Goal: Transaction & Acquisition: Purchase product/service

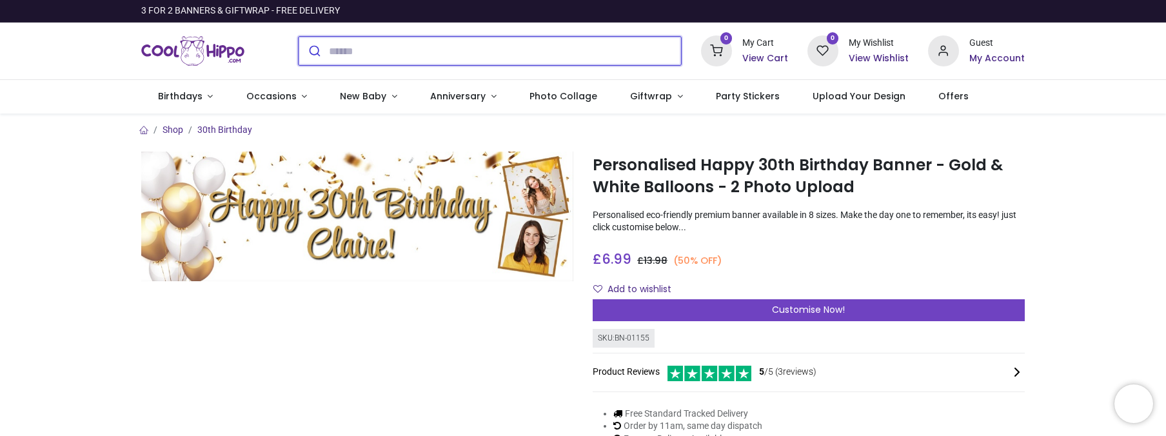
click at [427, 52] on input "search" at bounding box center [505, 51] width 352 height 28
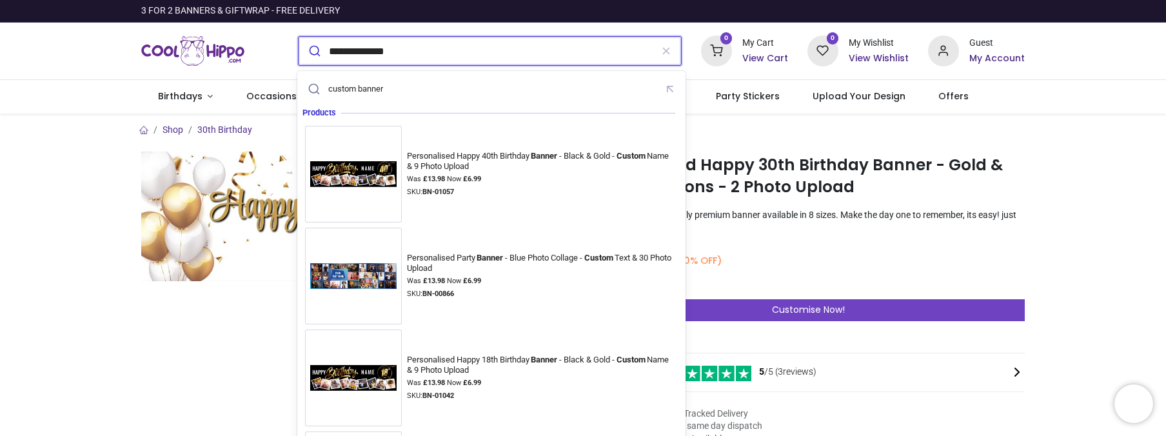
type input "**********"
click at [299, 37] on button "submit" at bounding box center [314, 51] width 30 height 28
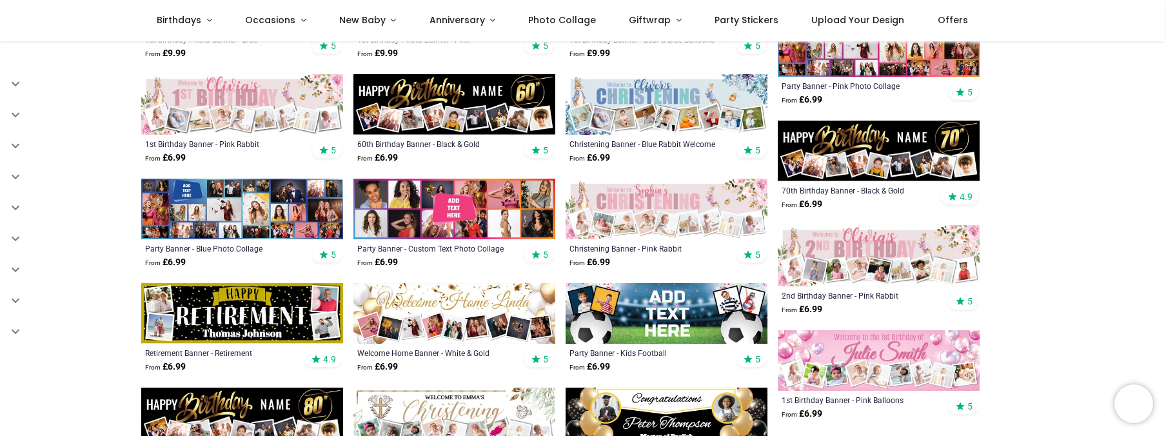
scroll to position [516, 0]
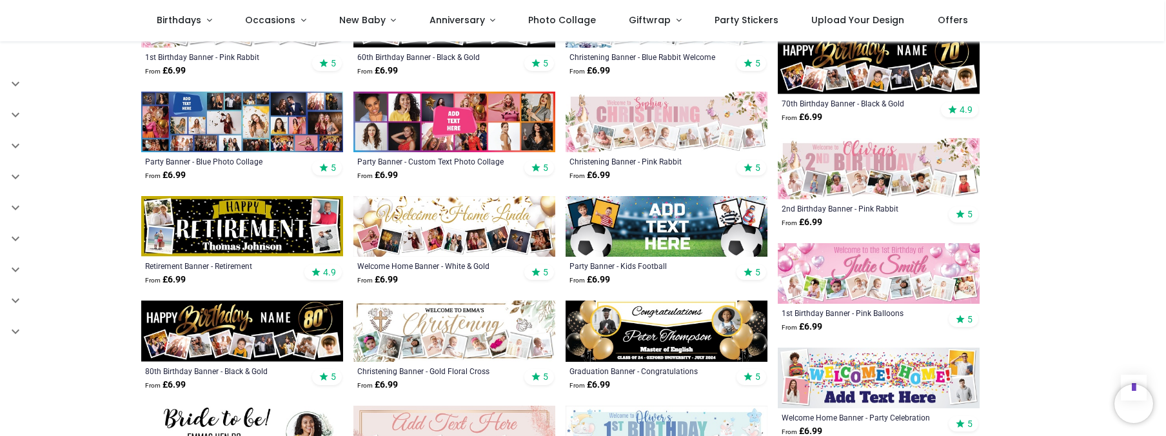
scroll to position [645, 0]
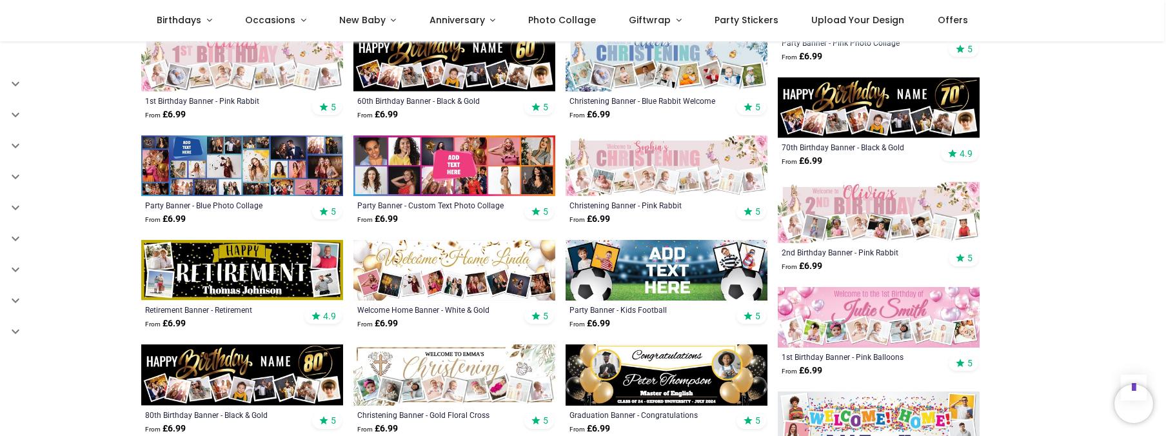
scroll to position [516, 0]
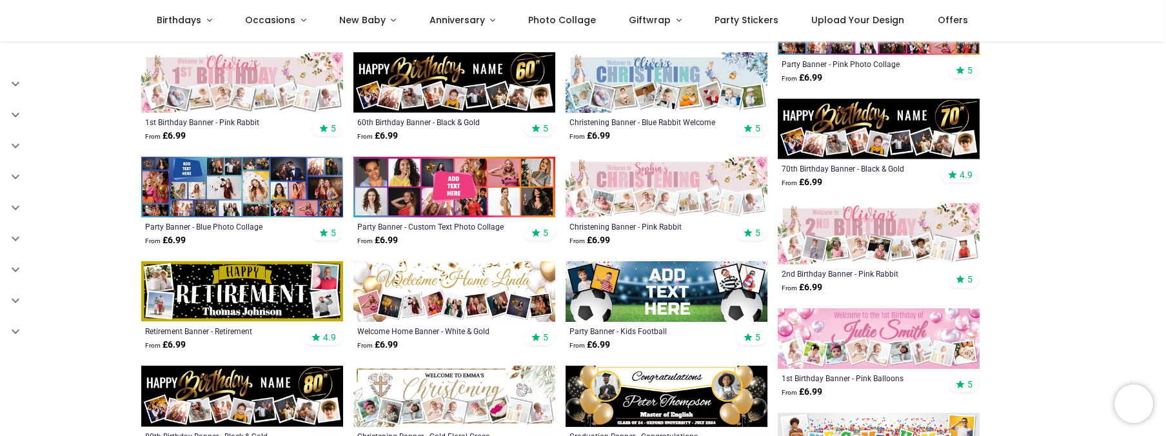
click at [464, 182] on img at bounding box center [454, 187] width 202 height 61
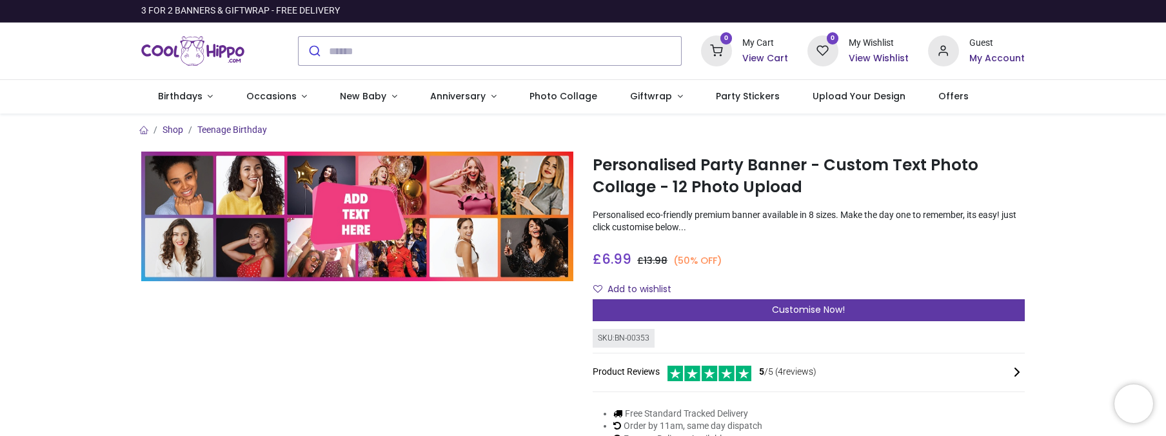
click at [793, 305] on span "Customise Now!" at bounding box center [808, 309] width 73 height 13
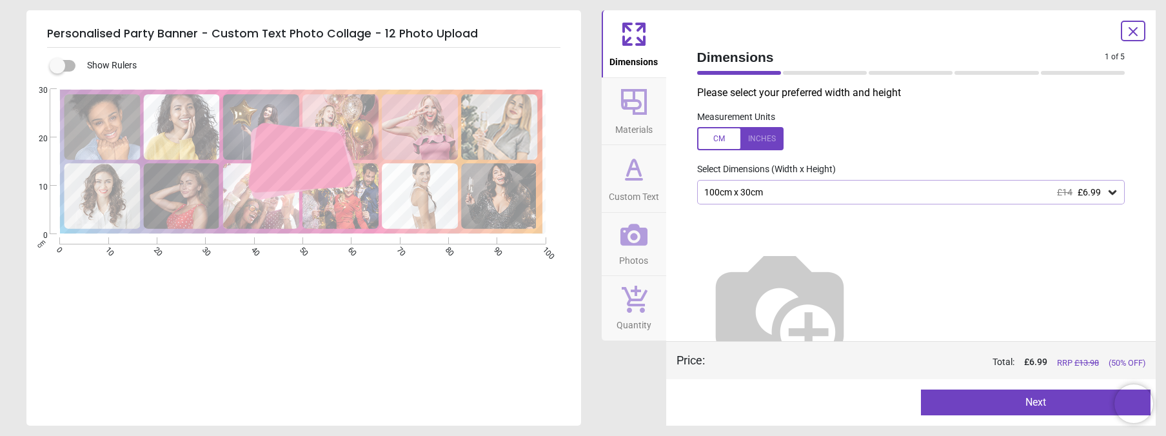
click at [848, 185] on div "100cm x 30cm £14 £6.99" at bounding box center [911, 192] width 428 height 25
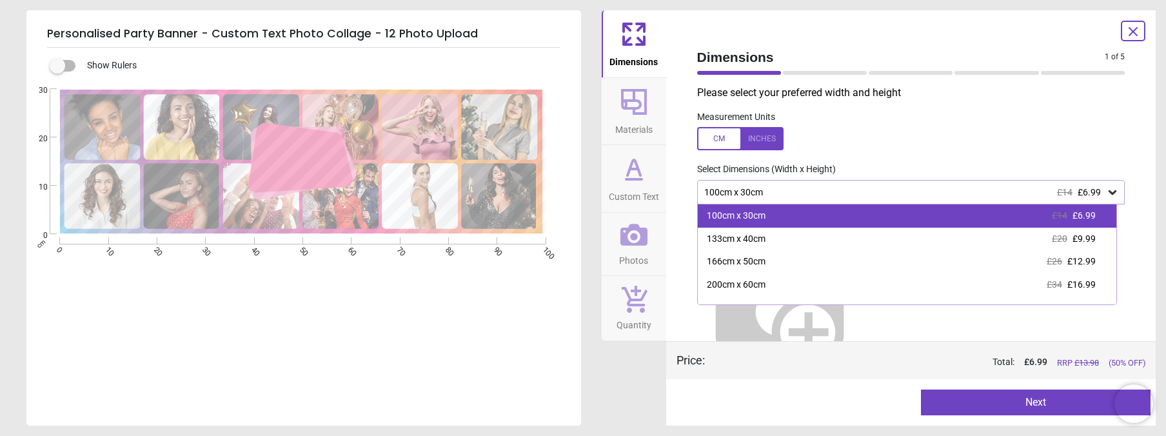
click at [852, 219] on div "100cm x 30cm £14 £6.99" at bounding box center [907, 215] width 419 height 23
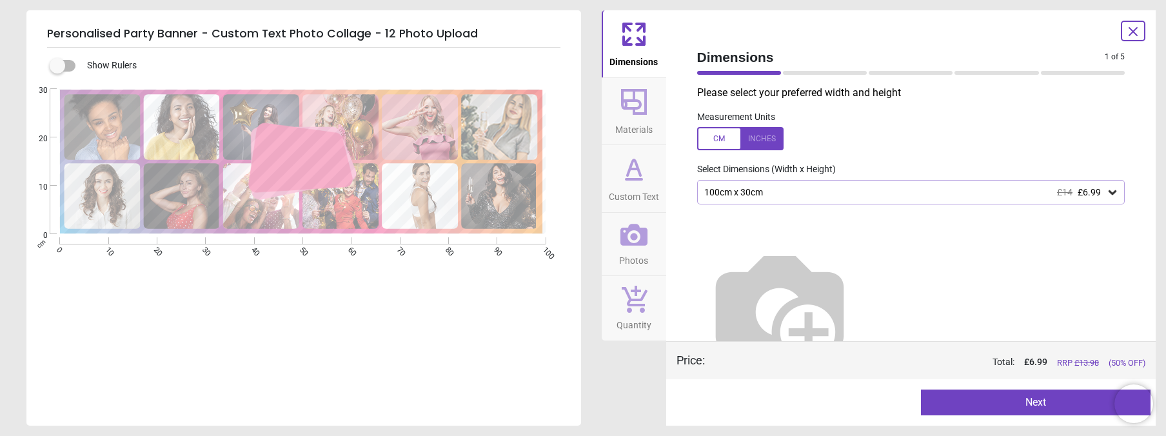
click at [1029, 407] on button "Next" at bounding box center [1036, 402] width 230 height 26
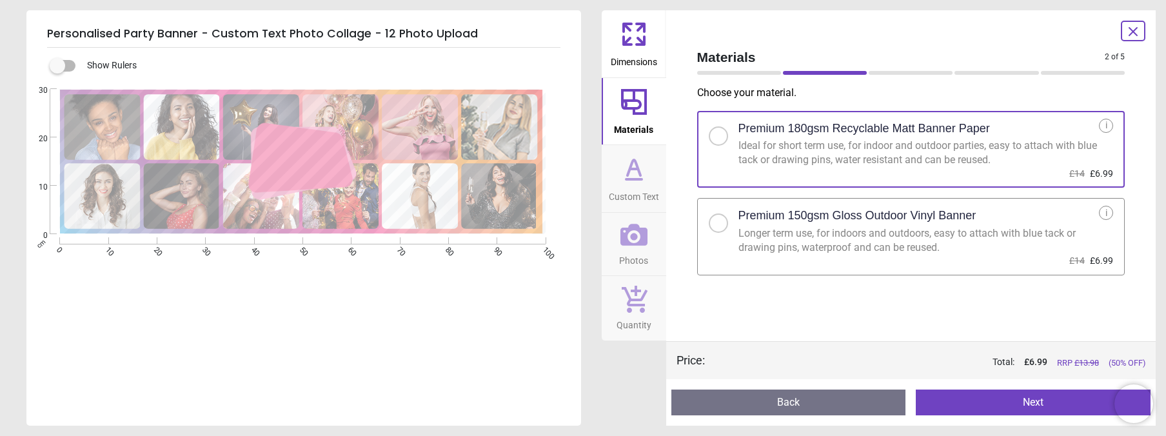
click at [1029, 405] on button "Next" at bounding box center [1033, 402] width 235 height 26
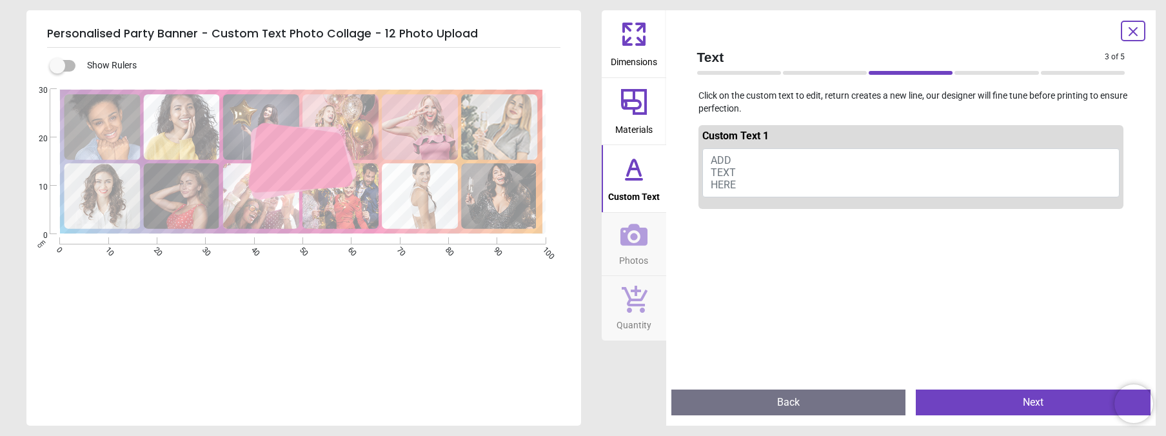
click at [738, 170] on button "ADD TEXT HERE" at bounding box center [911, 172] width 418 height 49
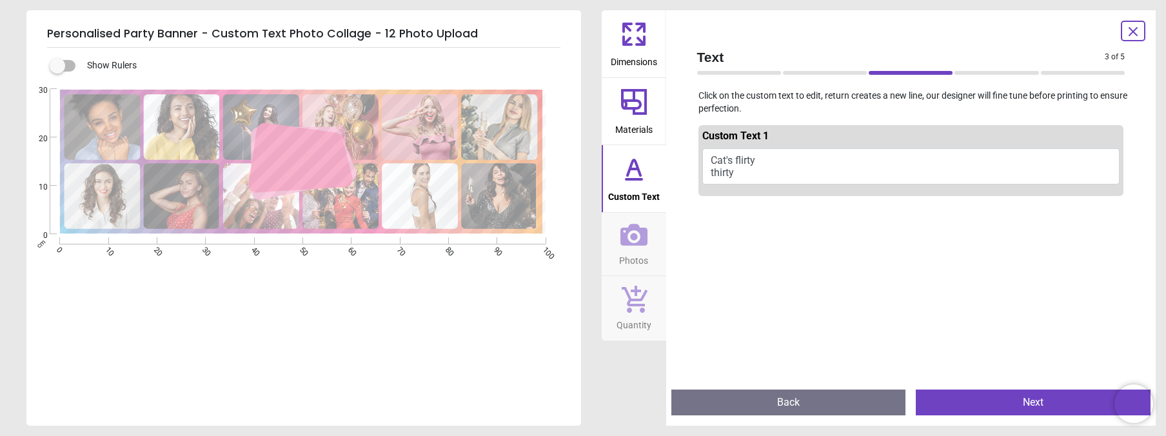
type textarea "**********"
click at [1023, 400] on button "Next" at bounding box center [1033, 402] width 235 height 26
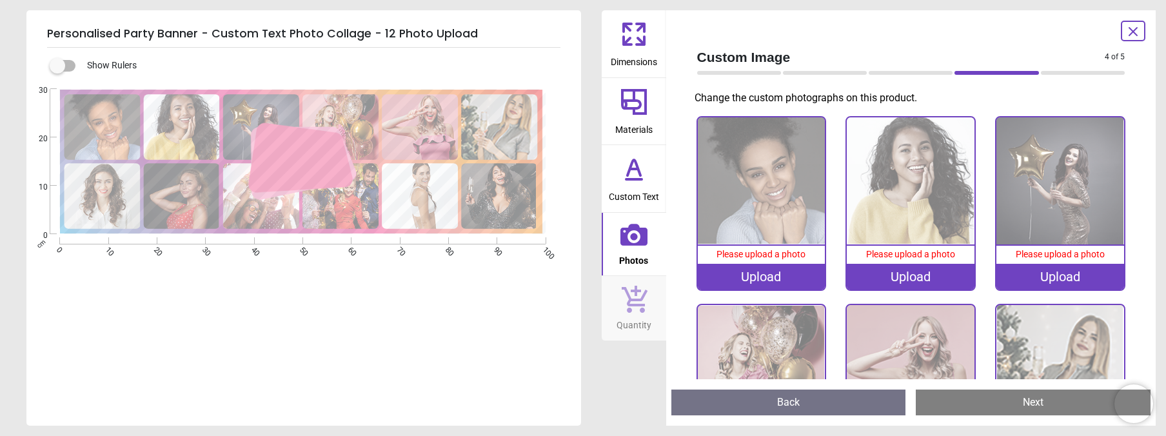
click at [738, 271] on div "Upload" at bounding box center [762, 277] width 128 height 26
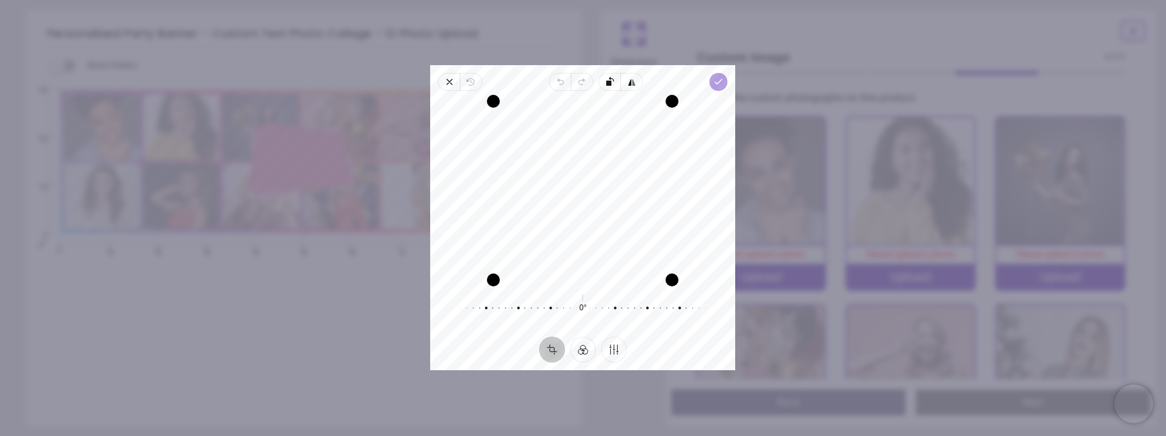
click at [714, 82] on icon "button" at bounding box center [719, 82] width 10 height 10
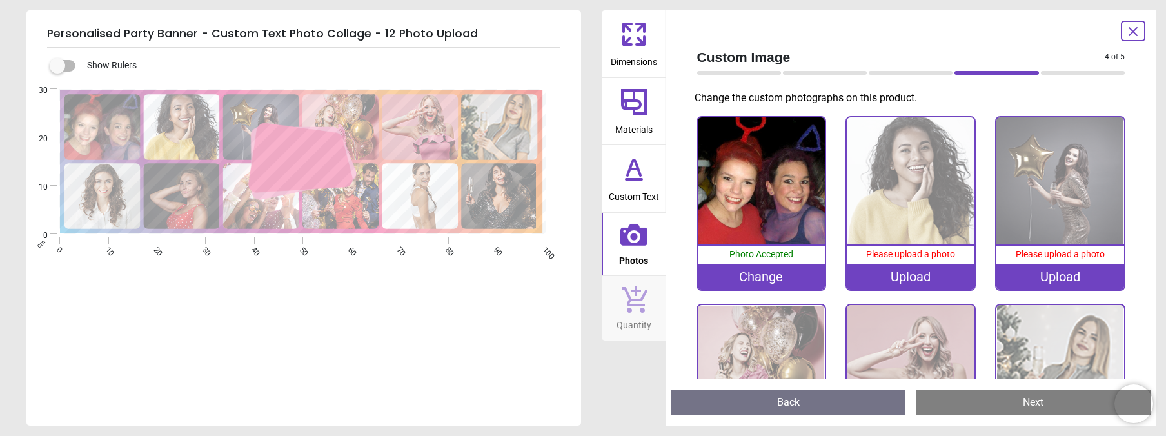
click at [914, 277] on div "Upload" at bounding box center [911, 277] width 128 height 26
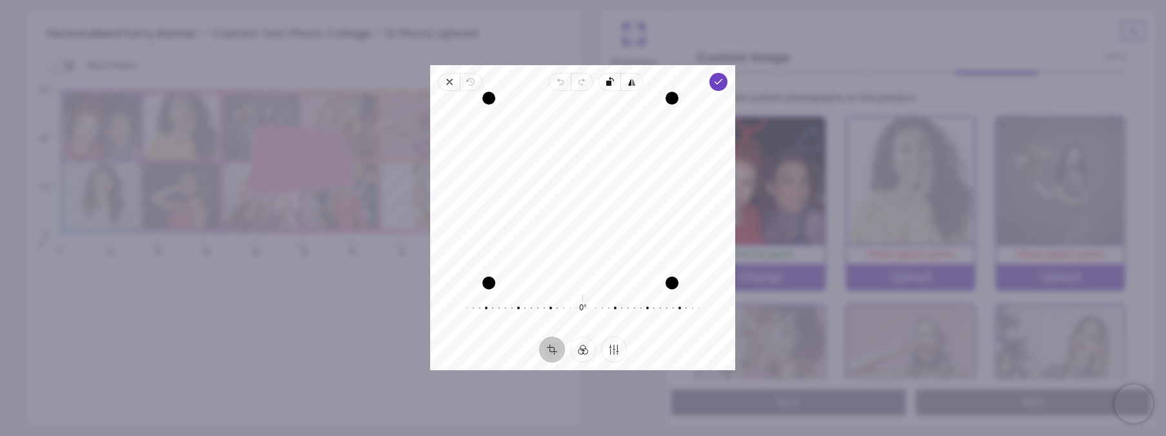
drag, startPoint x: 493, startPoint y: 221, endPoint x: 467, endPoint y: 222, distance: 25.8
click at [467, 222] on div "Recenter" at bounding box center [582, 190] width 284 height 179
drag, startPoint x: 658, startPoint y: 206, endPoint x: 645, endPoint y: 193, distance: 18.7
click at [645, 193] on div "Drag edge r" at bounding box center [647, 190] width 13 height 154
drag, startPoint x: 493, startPoint y: 115, endPoint x: 473, endPoint y: 104, distance: 22.8
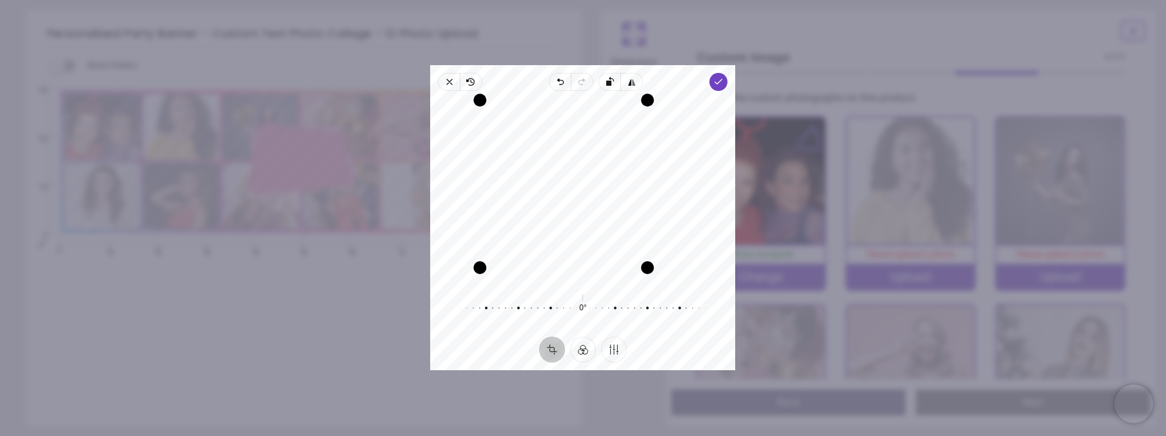
click at [474, 104] on div "Drag corner tl" at bounding box center [480, 100] width 13 height 13
click at [714, 83] on icon "button" at bounding box center [719, 82] width 10 height 10
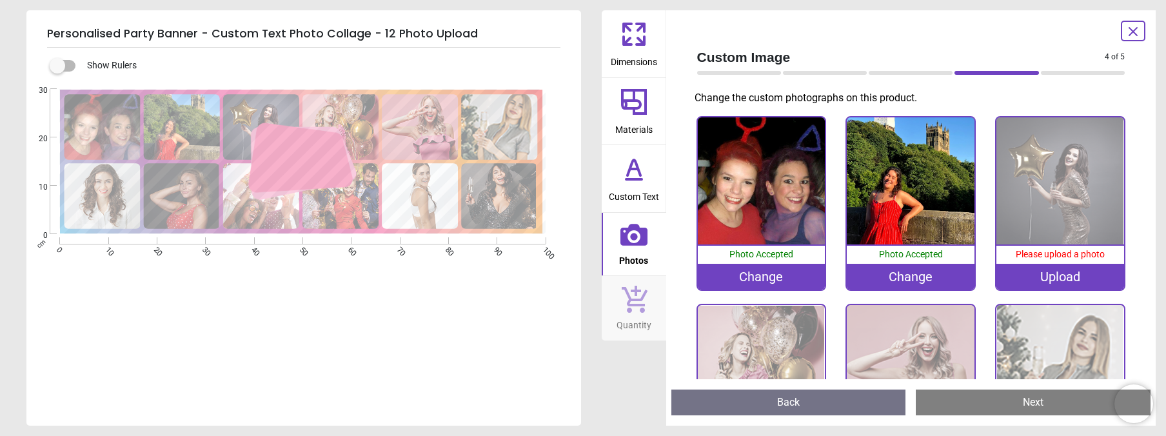
click at [1054, 274] on div "Upload" at bounding box center [1060, 277] width 128 height 26
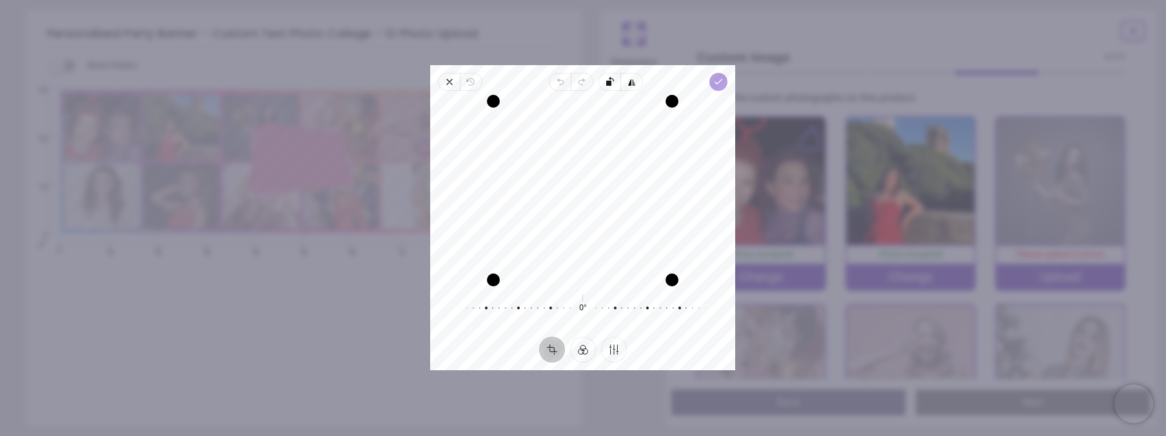
click at [714, 83] on icon "button" at bounding box center [719, 82] width 10 height 10
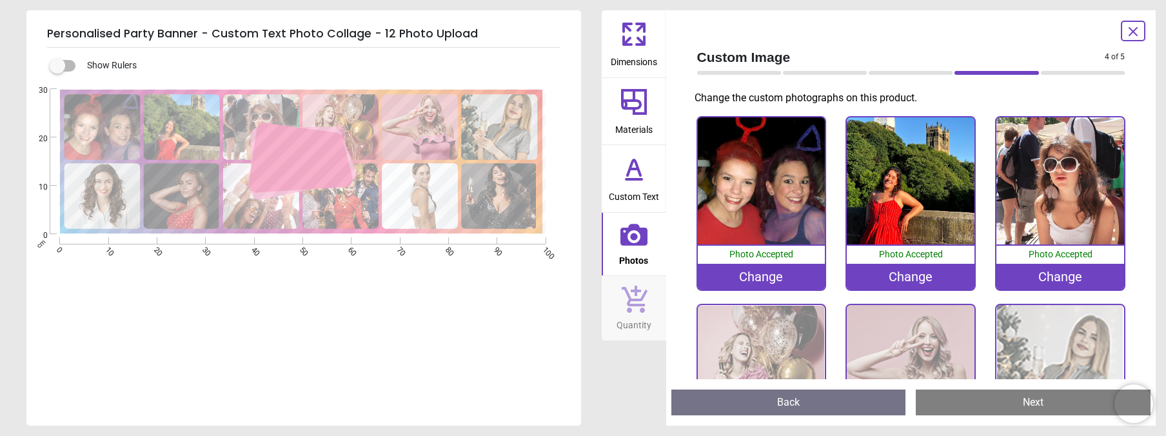
click at [1059, 274] on div "Change" at bounding box center [1060, 277] width 128 height 26
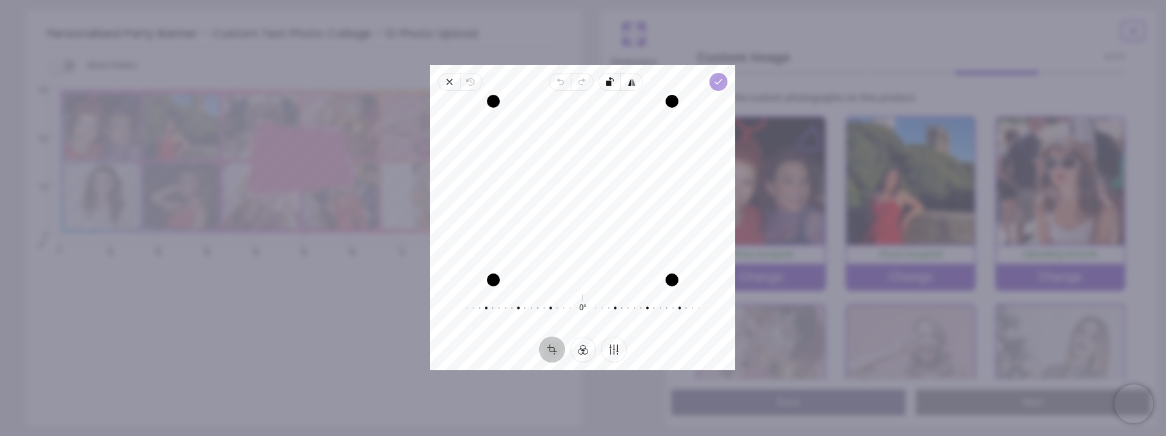
click at [723, 81] on icon "button" at bounding box center [719, 82] width 10 height 10
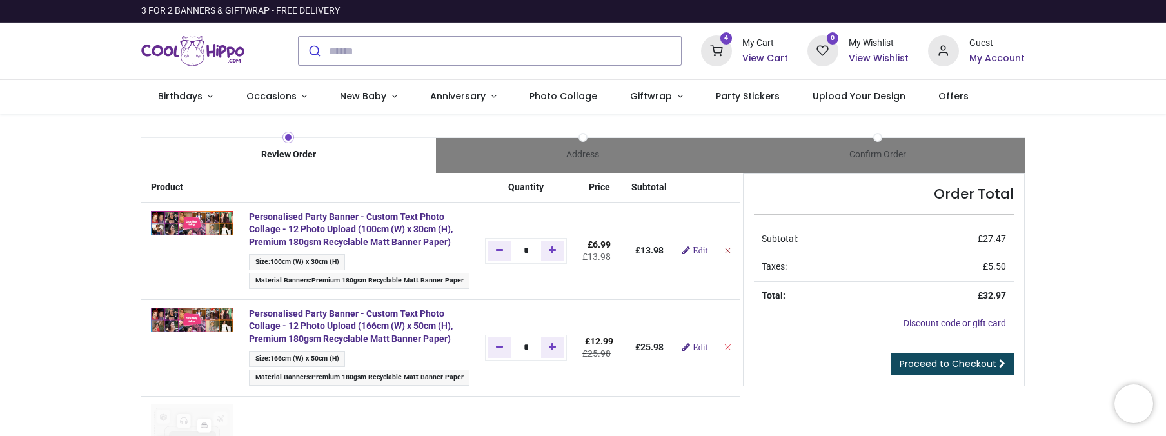
click at [723, 248] on icon "Remove from cart" at bounding box center [727, 250] width 9 height 9
type input "*"
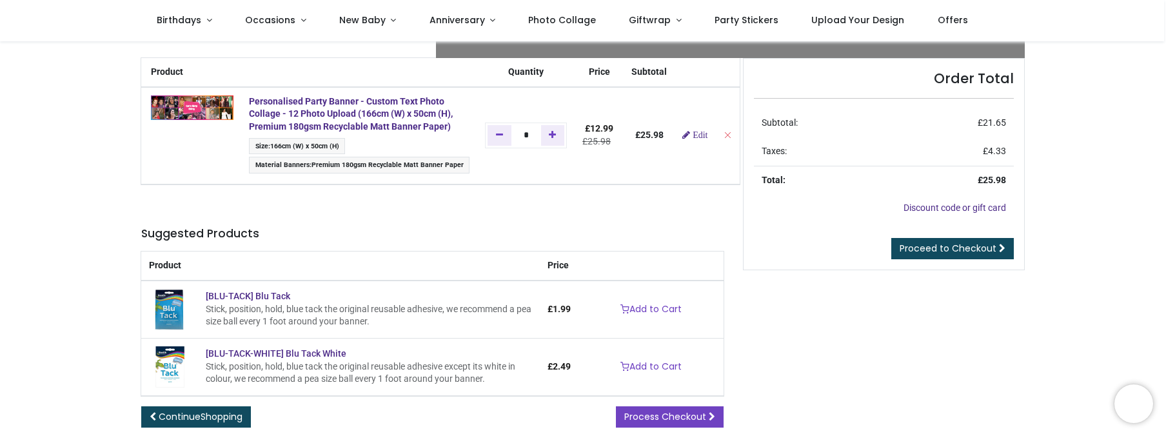
scroll to position [64, 0]
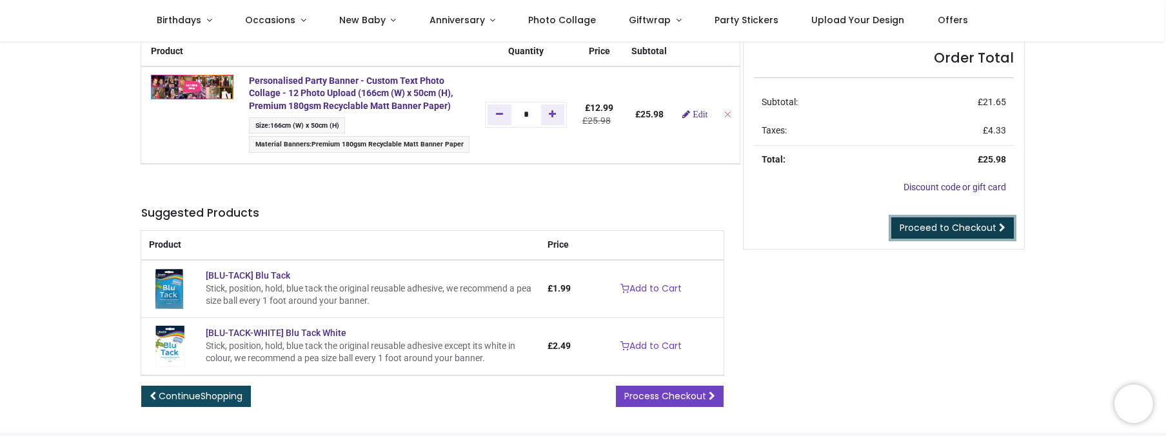
click at [983, 226] on span "Proceed to Checkout" at bounding box center [947, 227] width 97 height 13
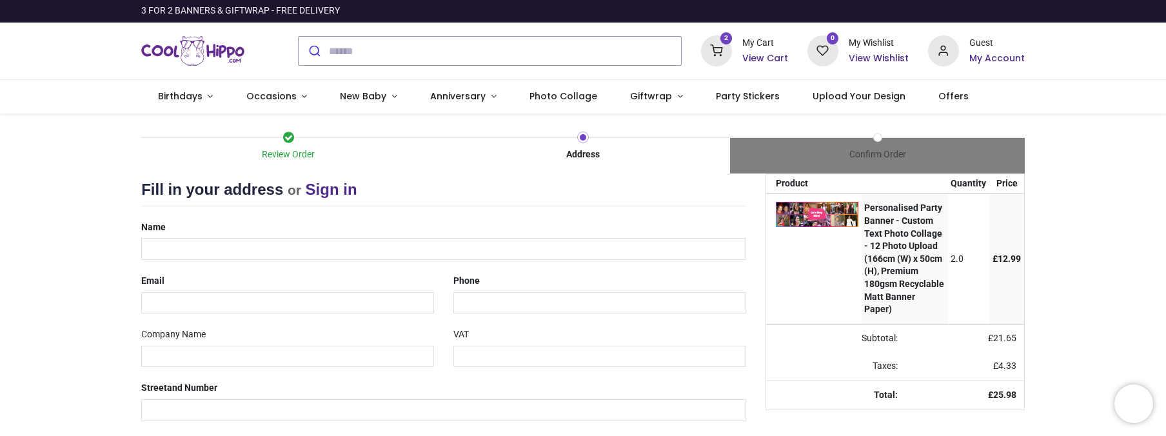
select select "***"
click at [339, 242] on input "text" at bounding box center [443, 249] width 605 height 22
type input "**********"
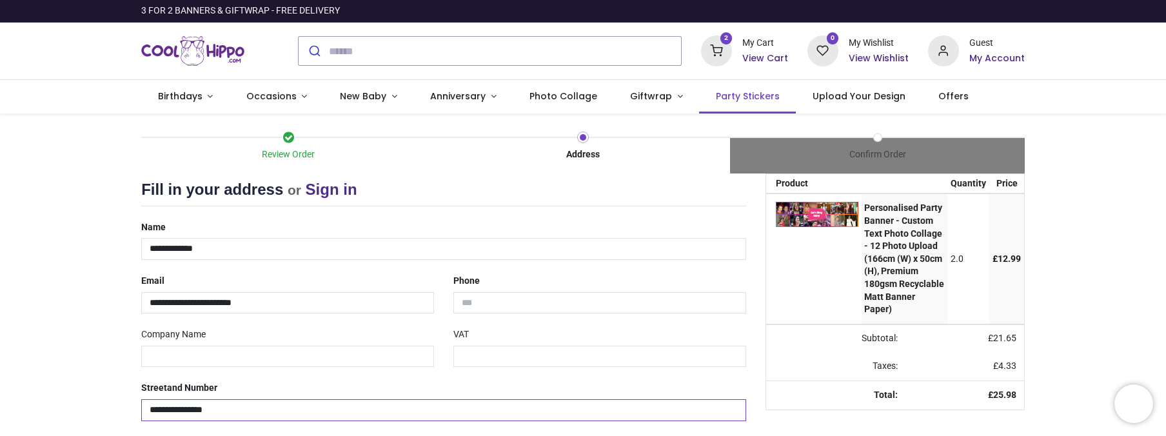
type input "******"
type input "*******"
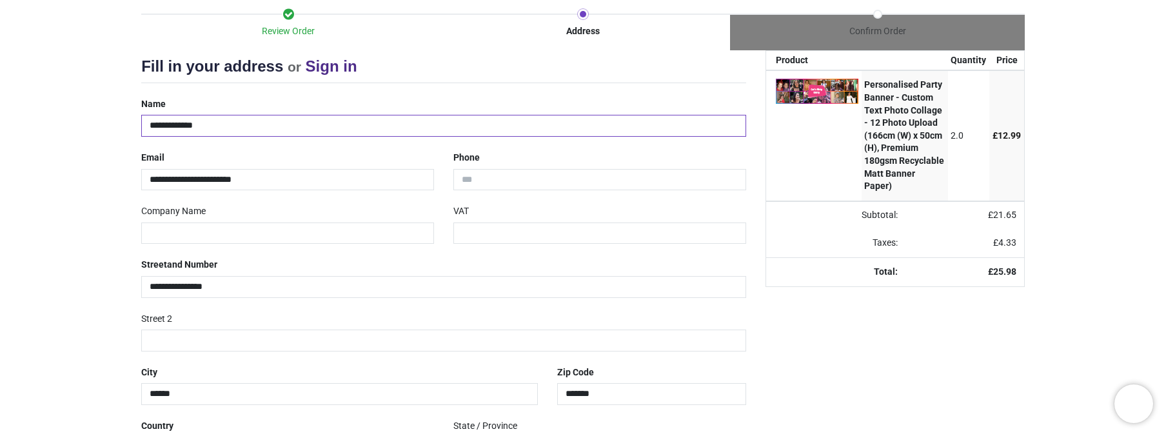
scroll to position [129, 0]
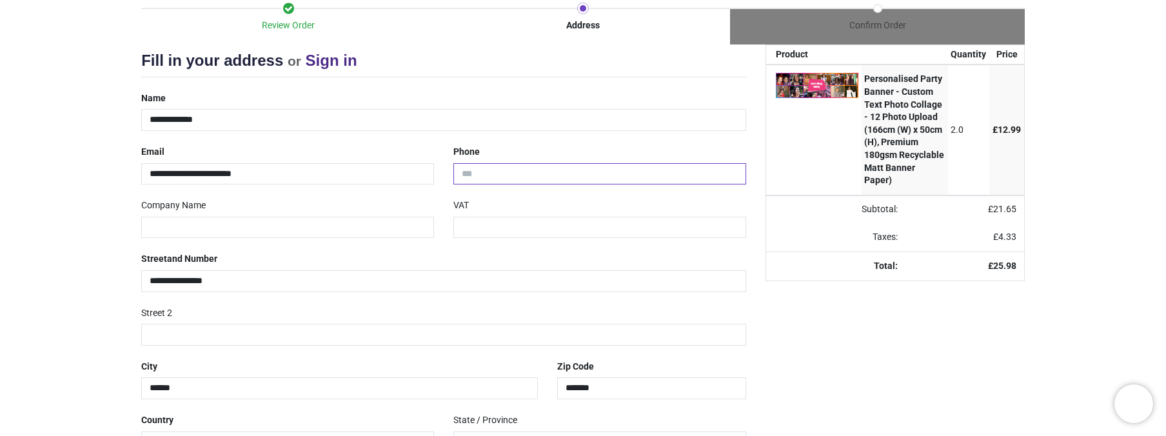
click at [520, 179] on input "tel" at bounding box center [599, 174] width 293 height 22
type input "**********"
type input "**"
select select "***"
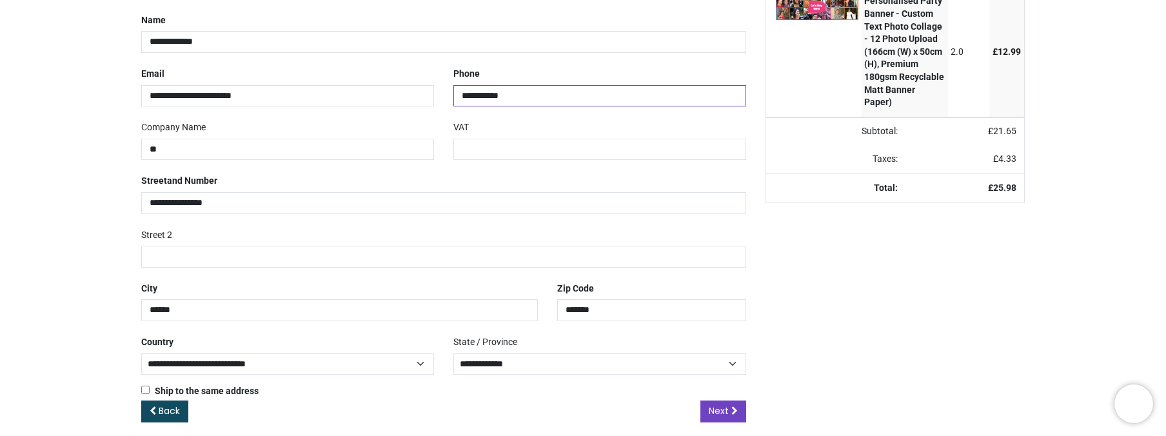
scroll to position [219, 0]
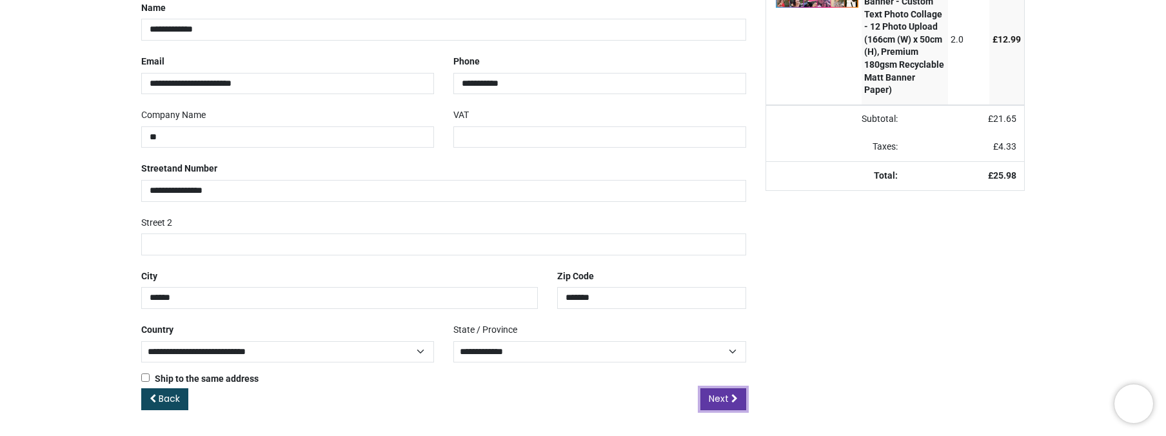
click at [711, 395] on span "Next" at bounding box center [719, 398] width 20 height 13
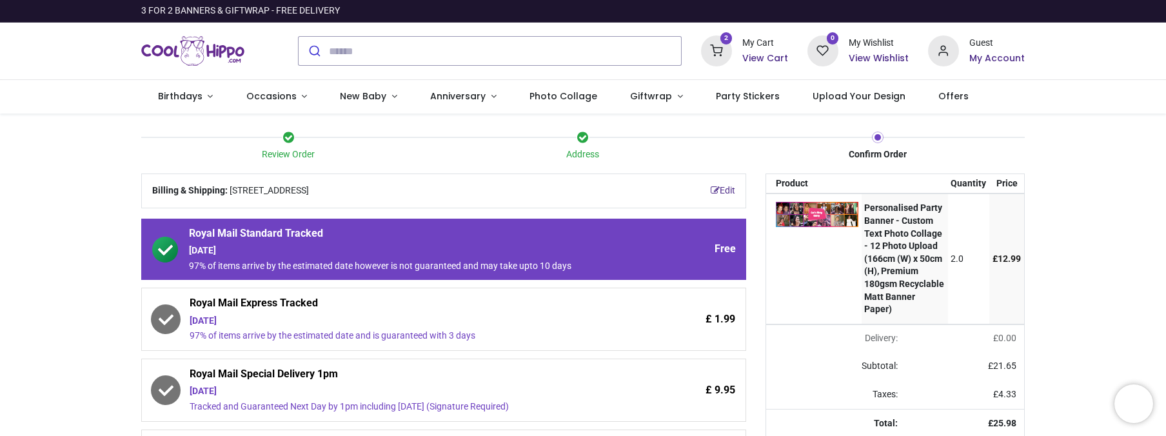
click at [431, 325] on div "Friday 10th October" at bounding box center [408, 321] width 437 height 13
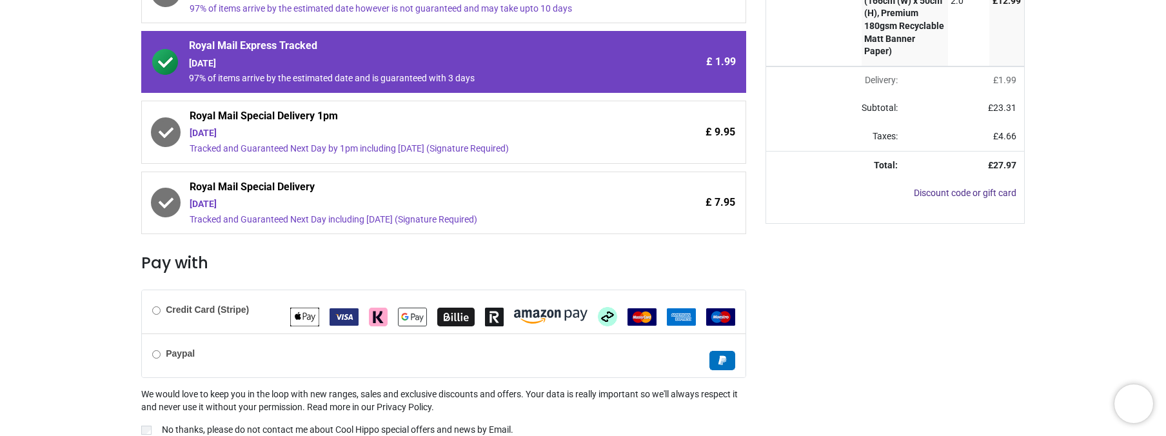
scroll to position [322, 0]
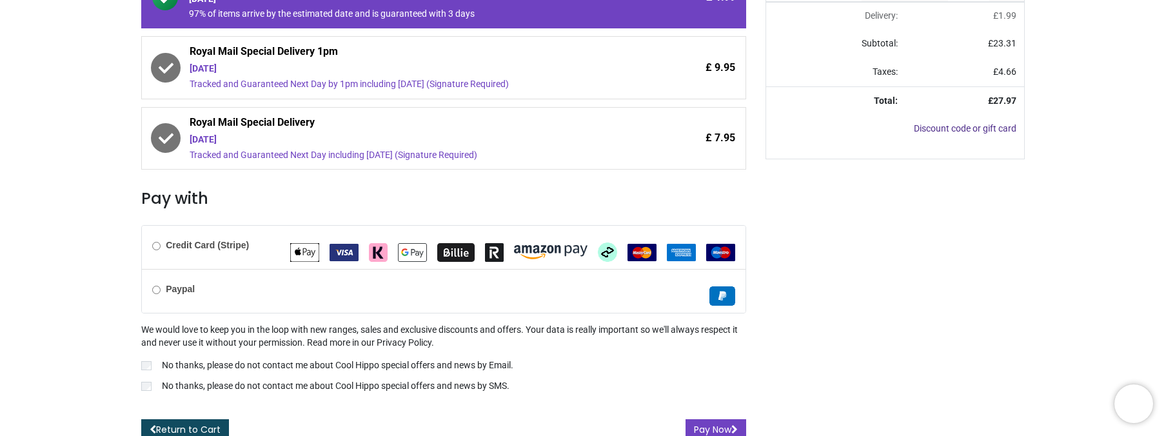
click at [164, 255] on div "Credit Card (Stripe)" at bounding box center [444, 247] width 604 height 43
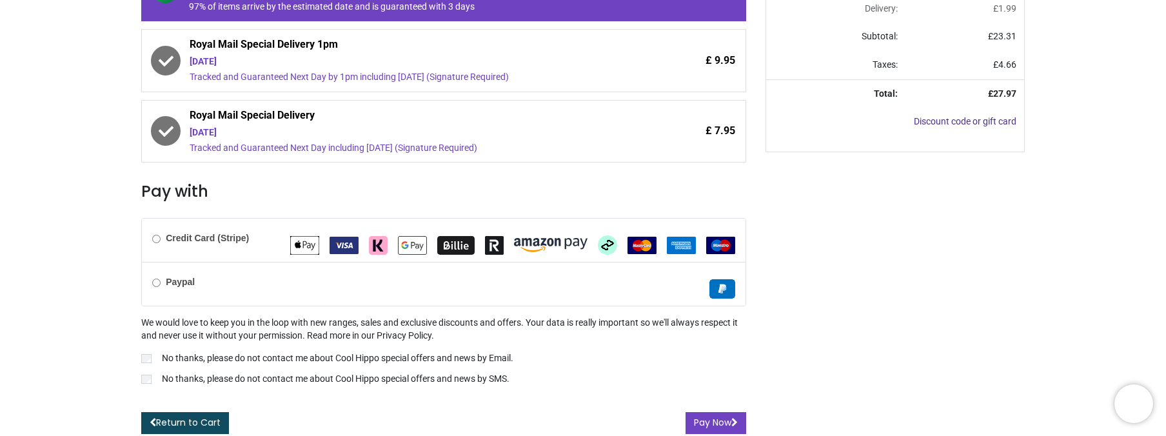
scroll to position [333, 0]
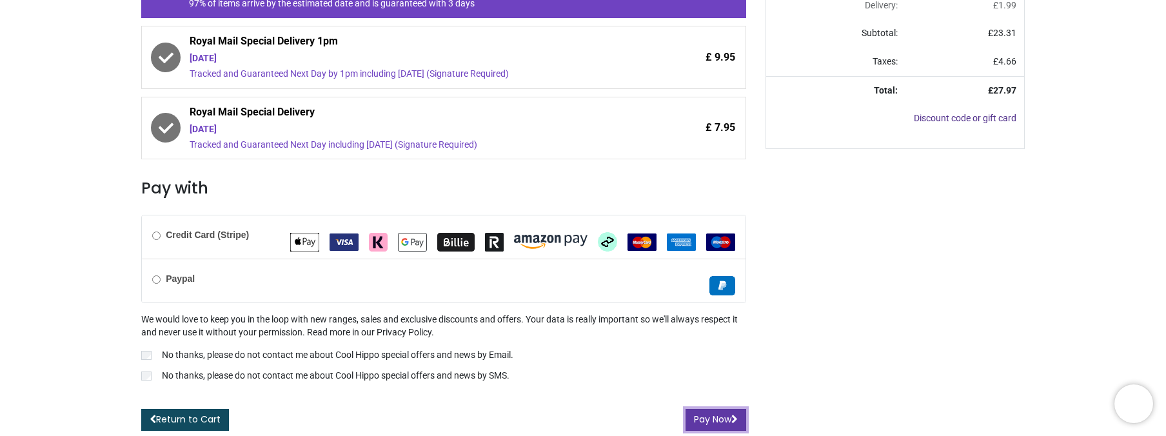
click at [701, 419] on button "Pay Now" at bounding box center [715, 420] width 61 height 22
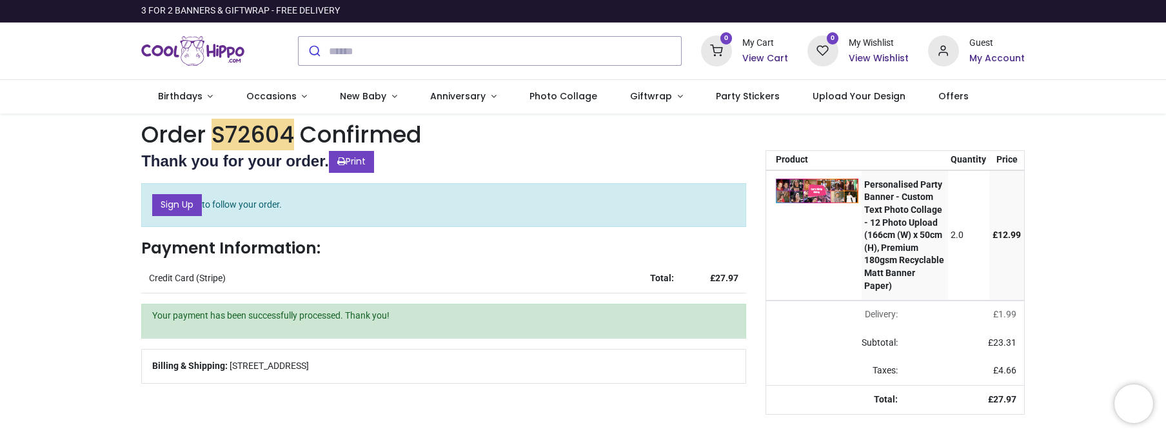
click at [574, 292] on td "Credit Card (Stripe)" at bounding box center [379, 278] width 476 height 28
click at [173, 208] on link "Sign Up" at bounding box center [177, 205] width 50 height 22
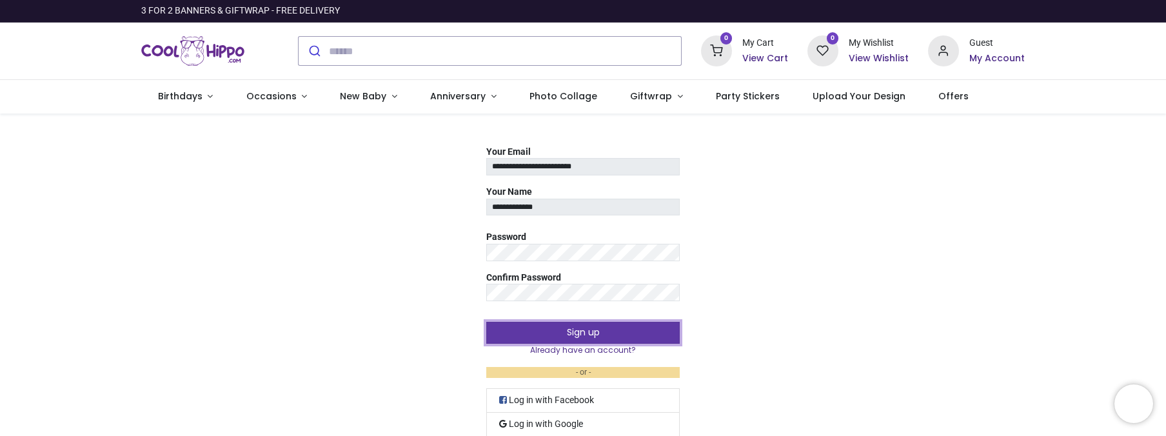
click at [584, 336] on button "Sign up" at bounding box center [582, 333] width 193 height 22
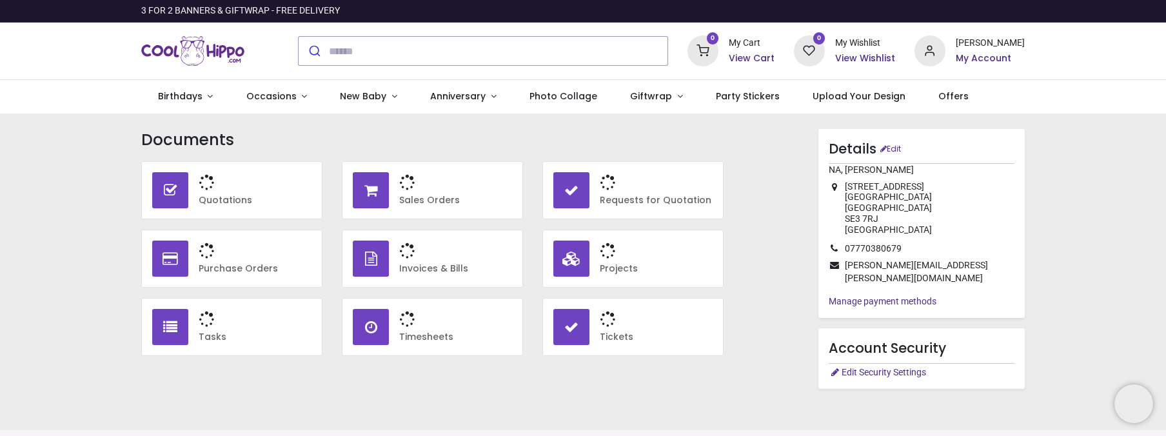
type input "**********"
